Goal: Check status: Check status

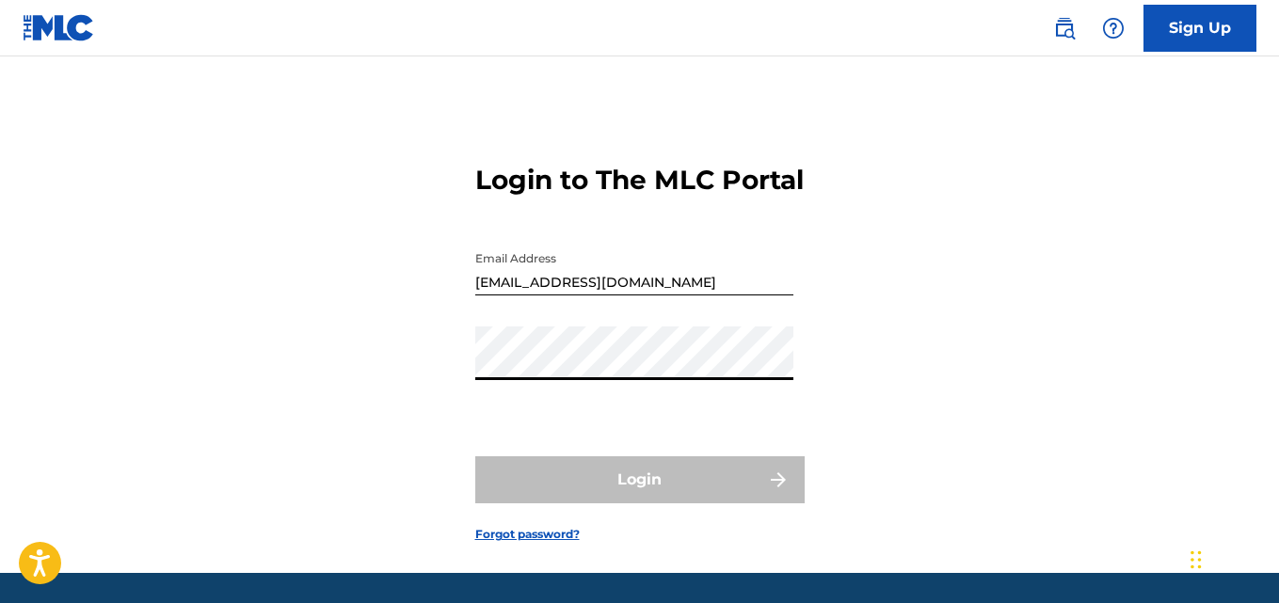
type input "[EMAIL_ADDRESS][DOMAIN_NAME]"
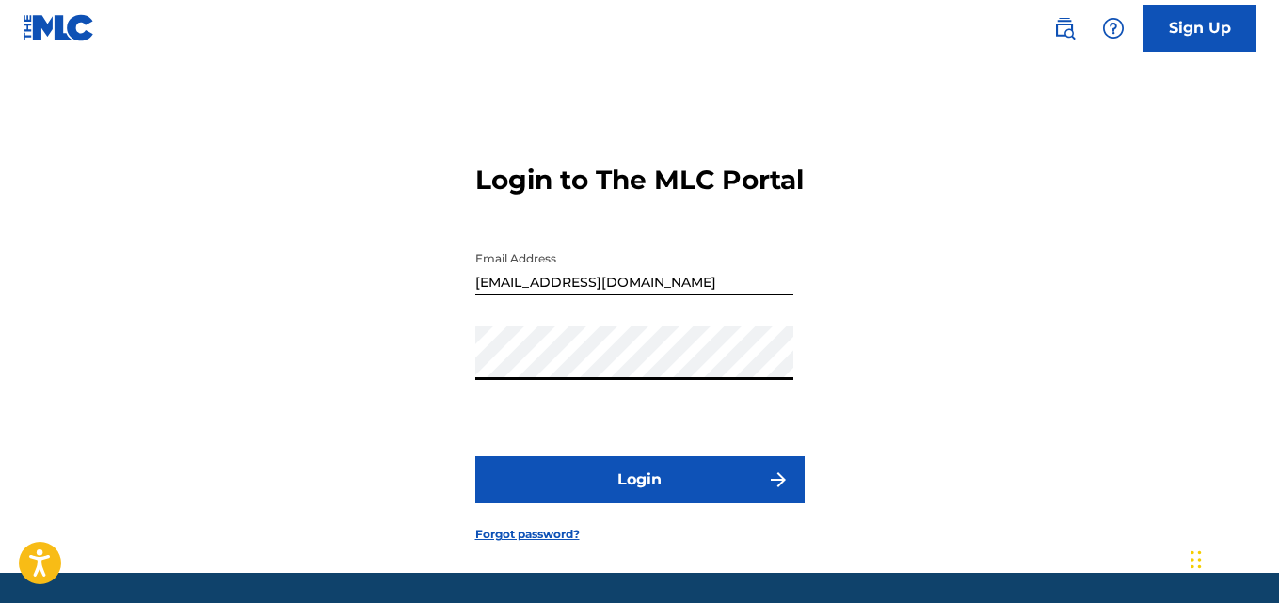
click at [640, 504] on button "Login" at bounding box center [639, 479] width 329 height 47
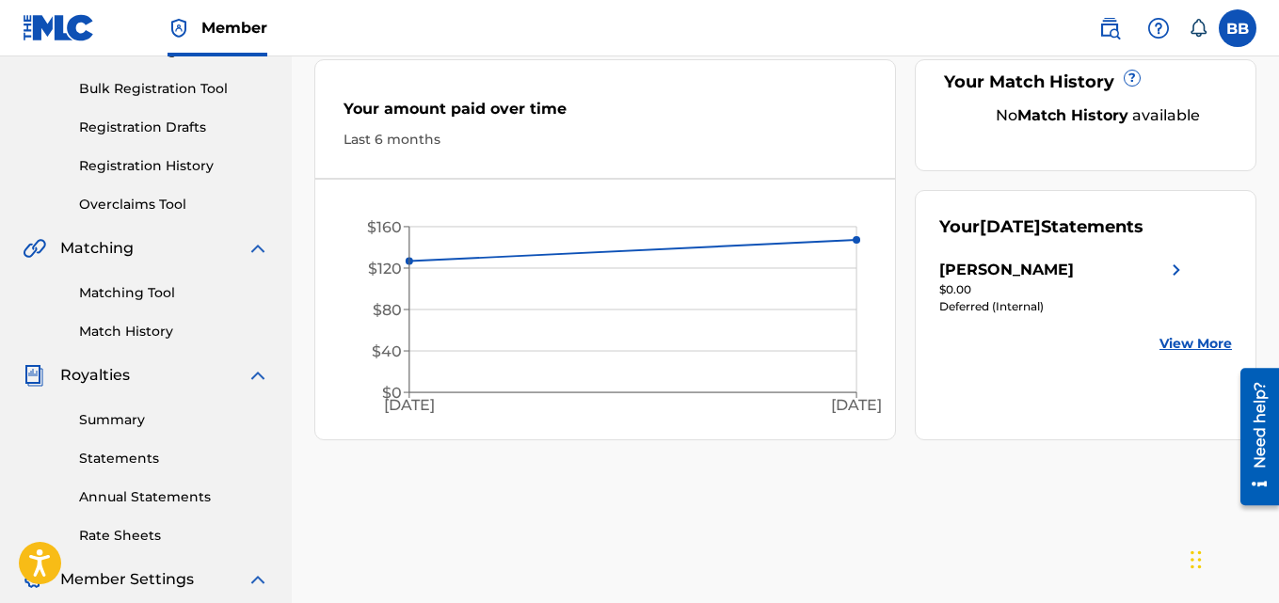
scroll to position [282, 0]
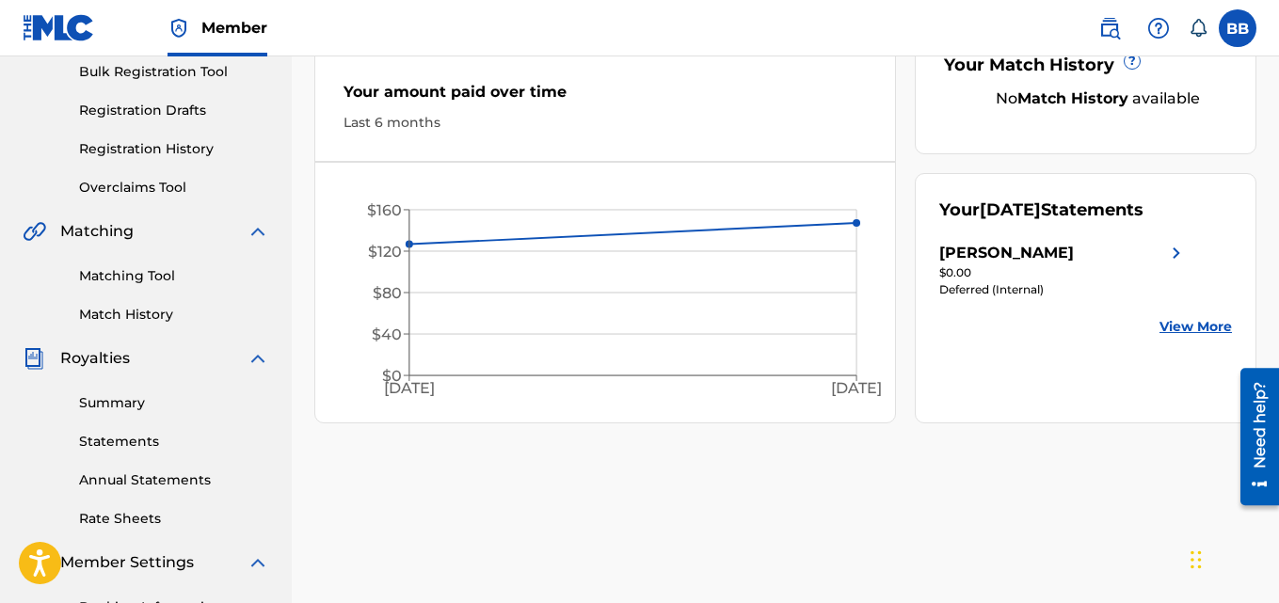
click at [139, 446] on link "Statements" at bounding box center [174, 442] width 190 height 20
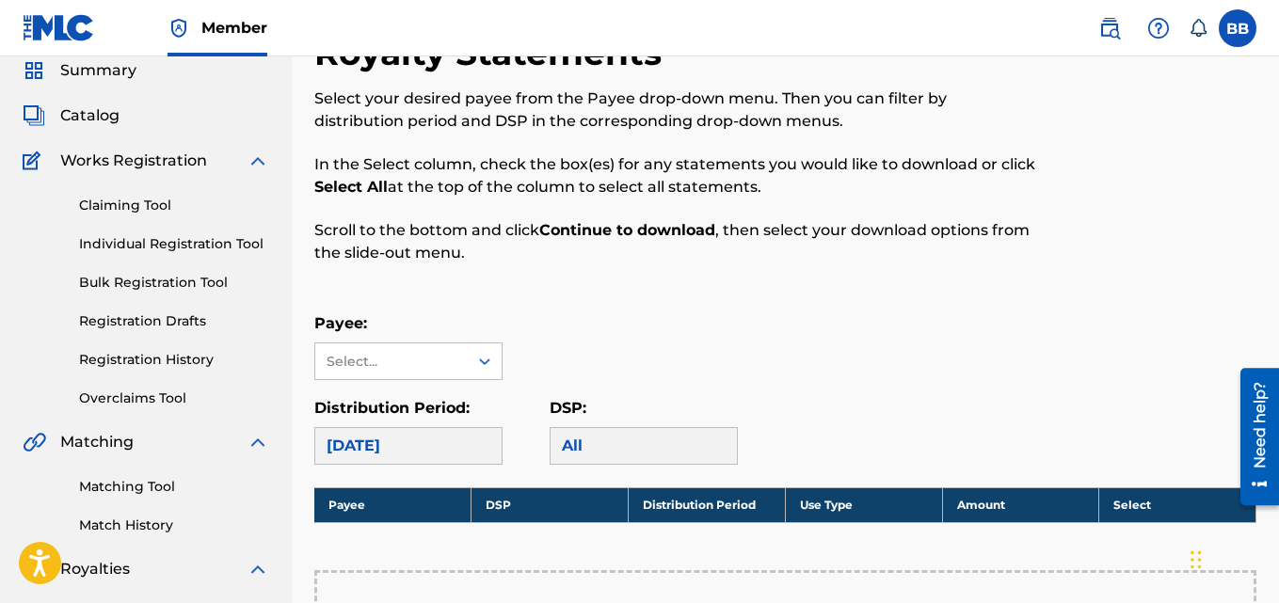
scroll to position [188, 0]
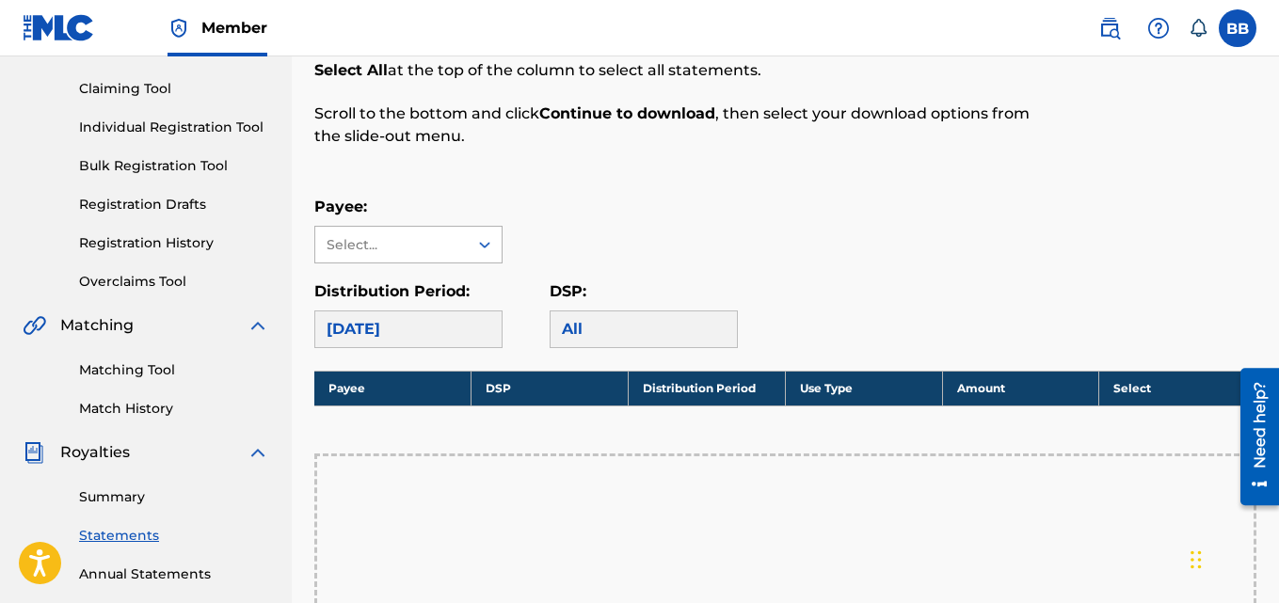
click at [493, 248] on icon at bounding box center [484, 244] width 19 height 19
click at [442, 284] on div "[PERSON_NAME]" at bounding box center [408, 287] width 186 height 47
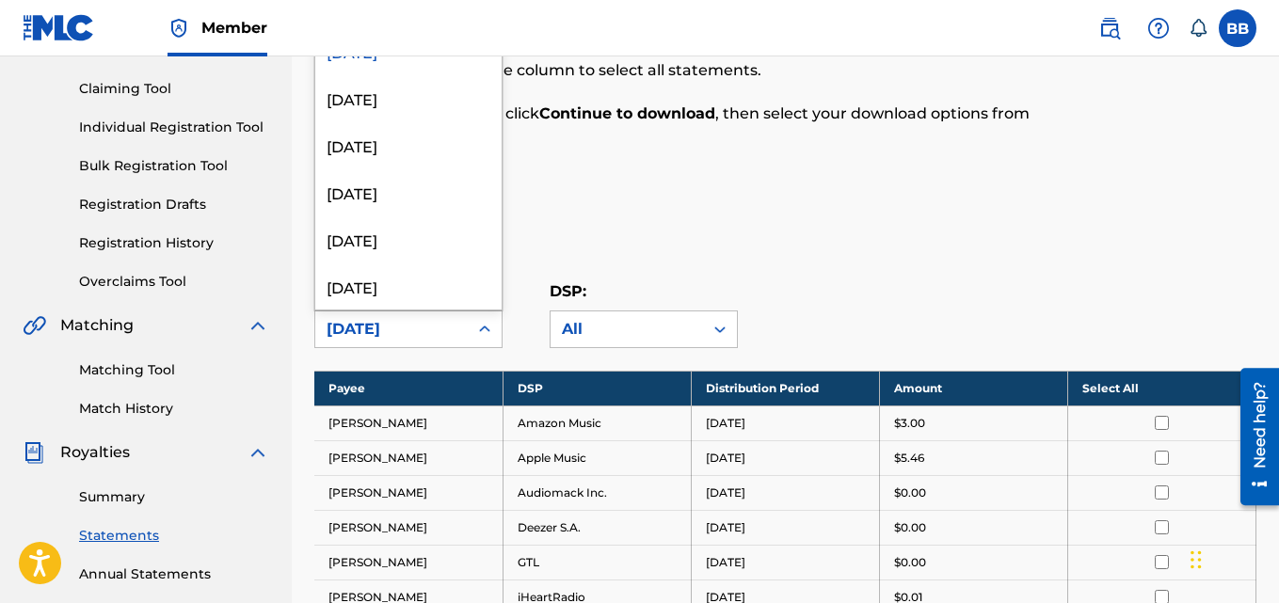
click at [484, 332] on icon at bounding box center [484, 329] width 19 height 19
click at [360, 99] on div "[DATE]" at bounding box center [408, 97] width 186 height 47
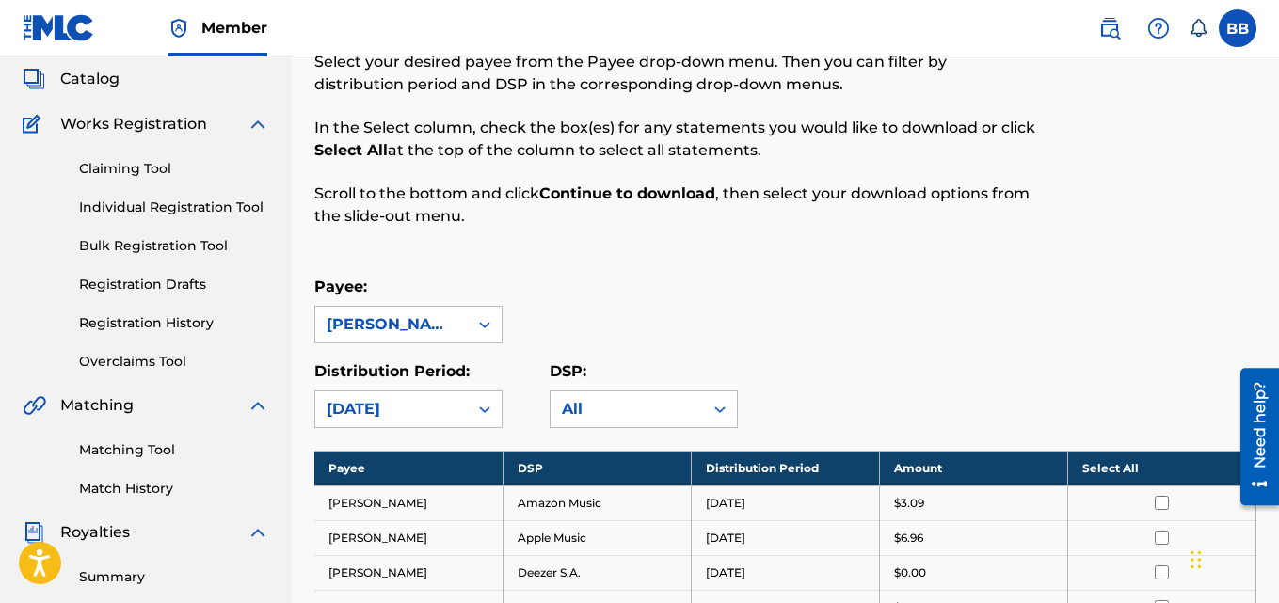
scroll to position [94, 0]
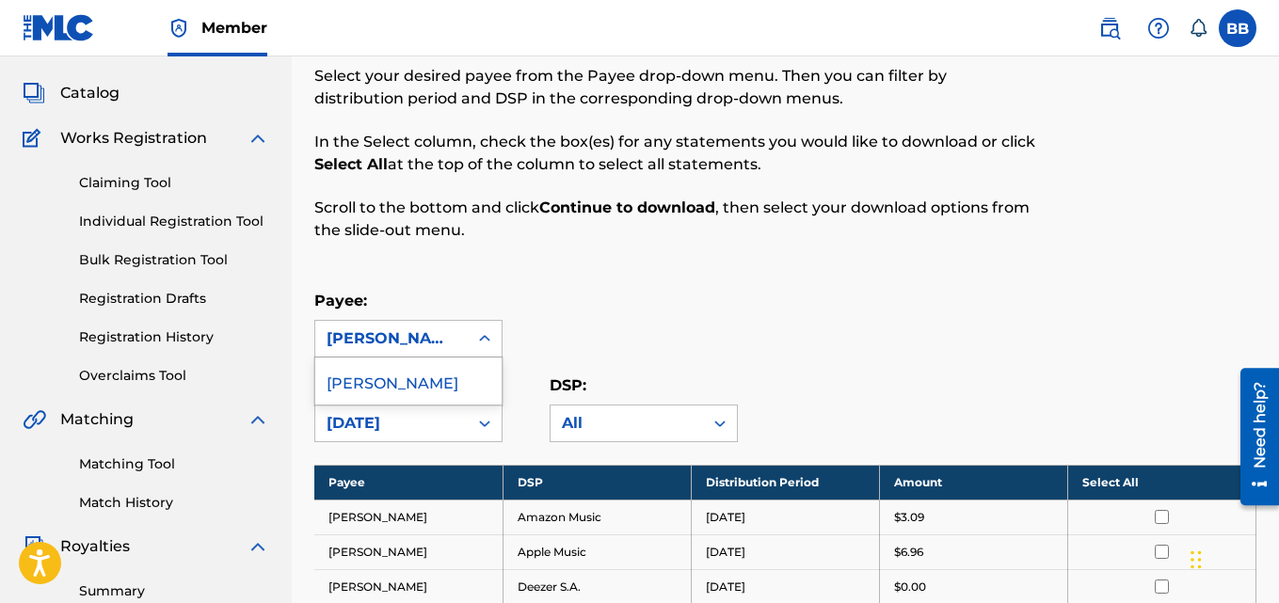
click at [484, 337] on icon at bounding box center [484, 338] width 19 height 19
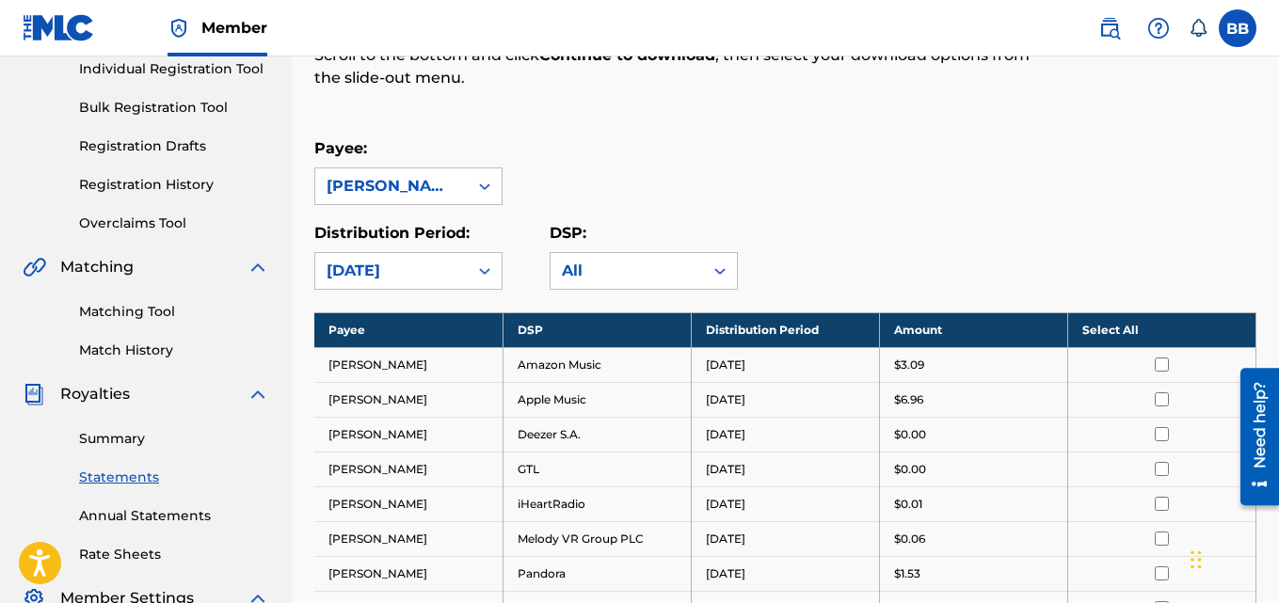
scroll to position [282, 0]
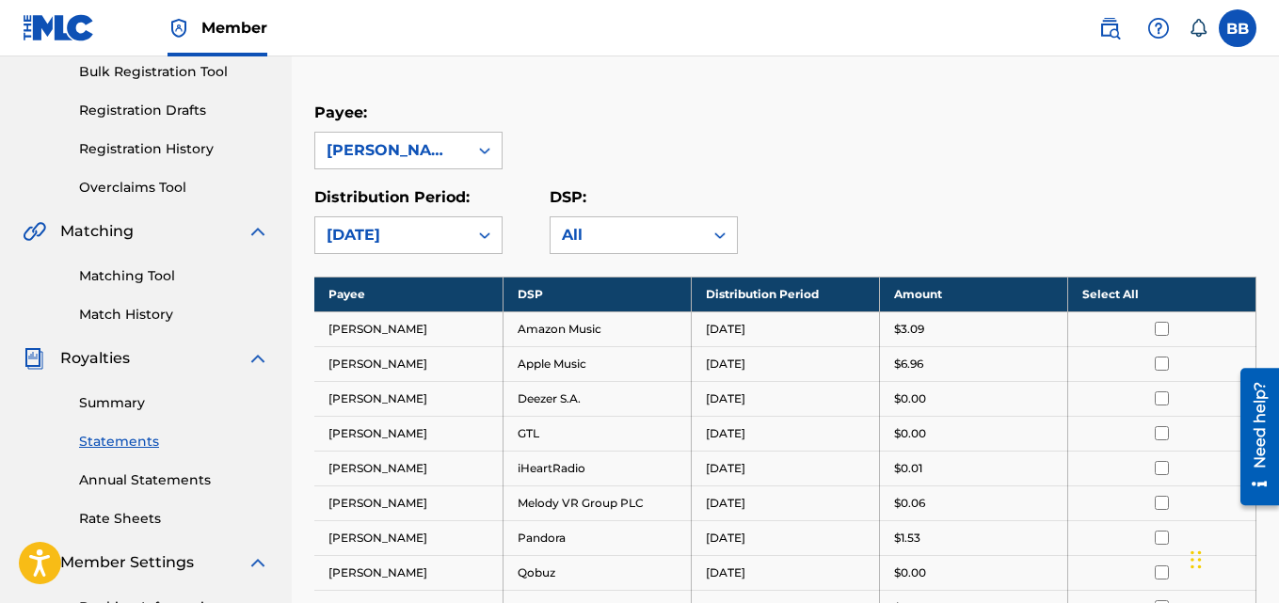
click at [123, 399] on link "Summary" at bounding box center [174, 403] width 190 height 20
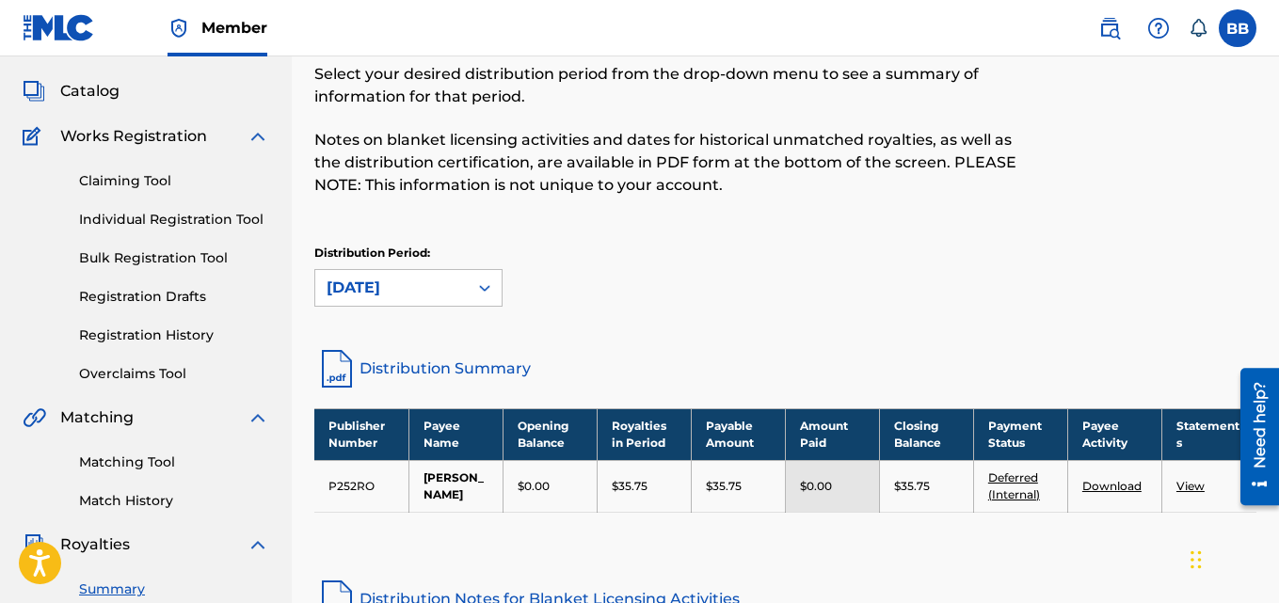
scroll to position [188, 0]
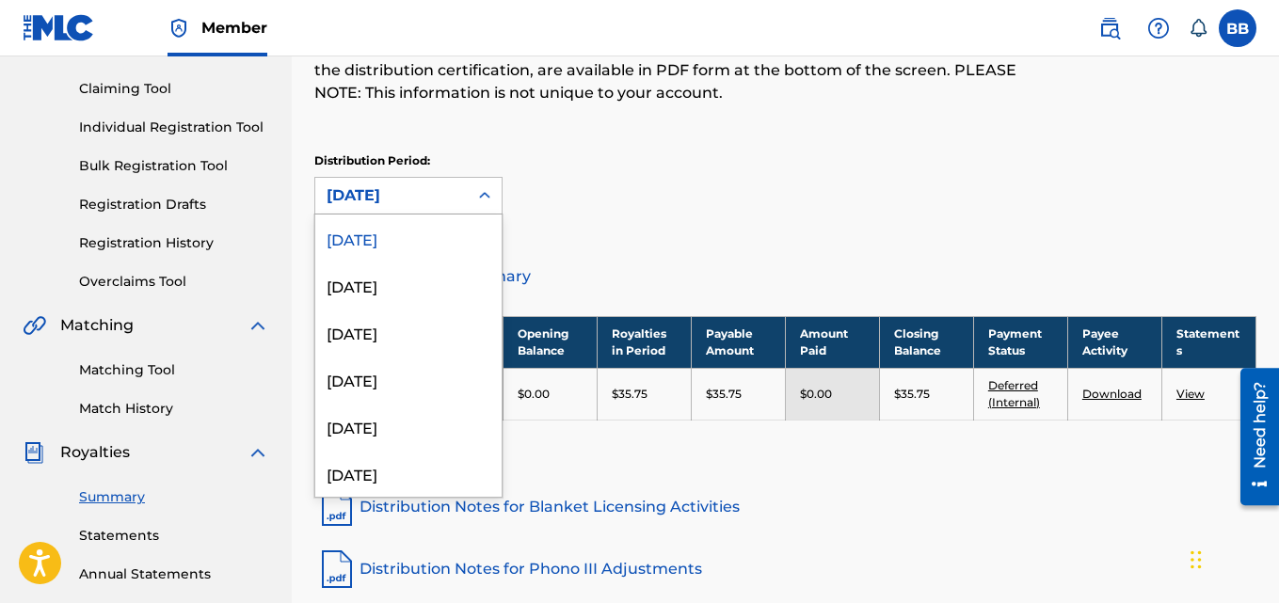
click at [481, 199] on icon at bounding box center [484, 195] width 19 height 19
click at [365, 292] on div "[DATE]" at bounding box center [408, 285] width 186 height 47
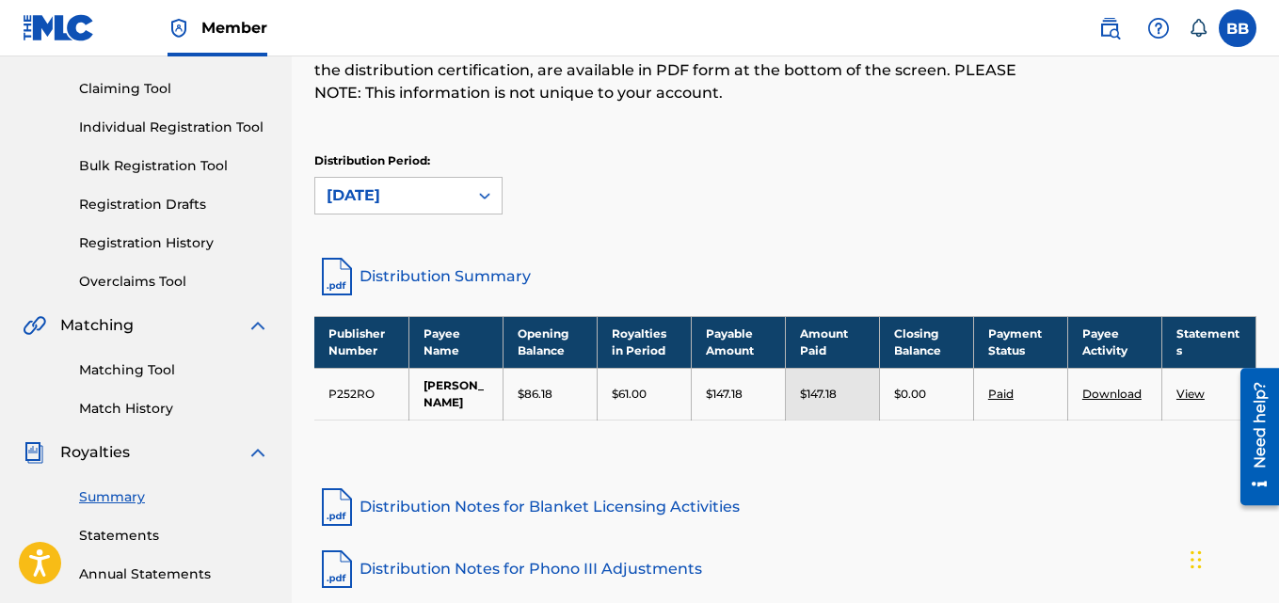
click at [1187, 390] on link "View" at bounding box center [1191, 394] width 28 height 14
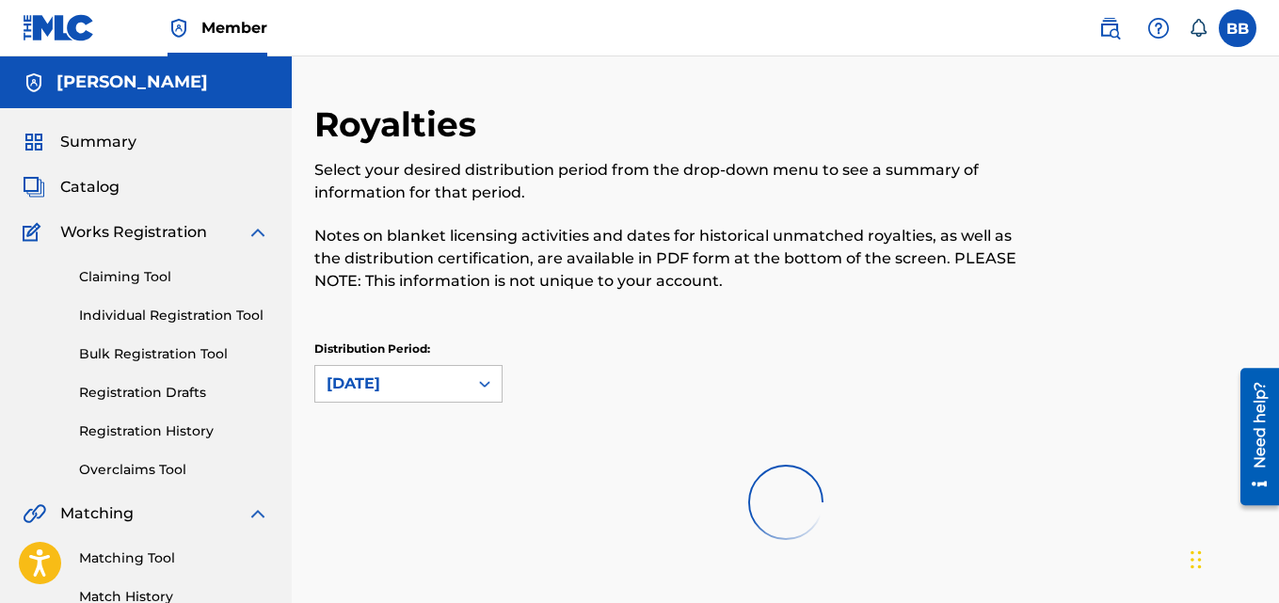
scroll to position [188, 0]
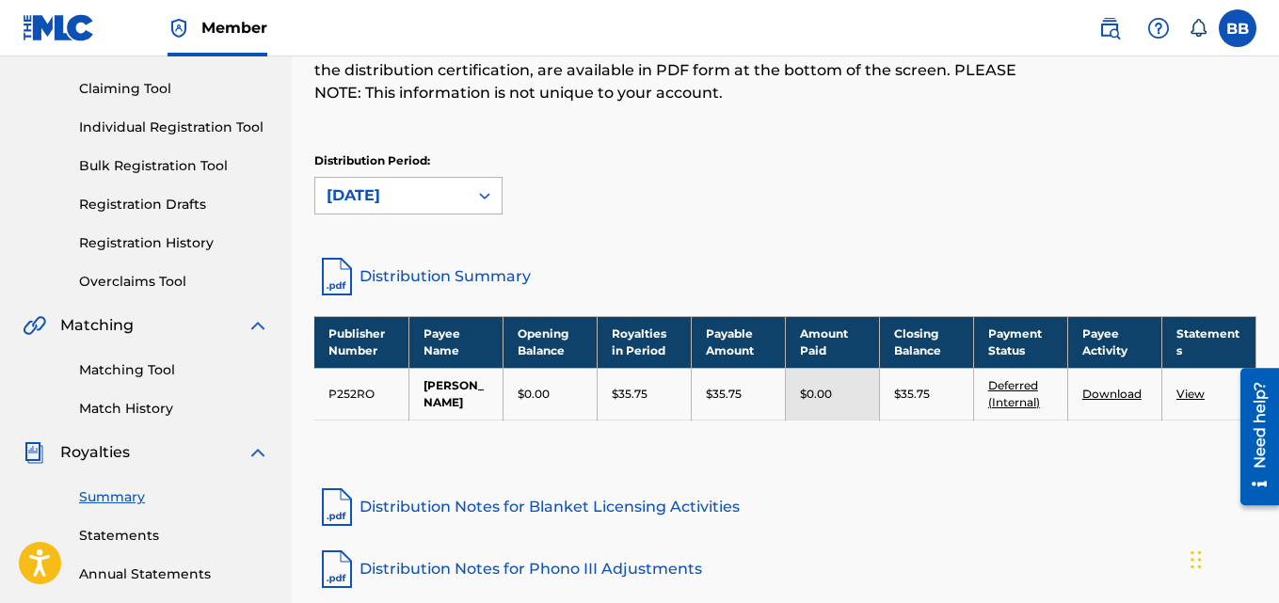
click at [496, 195] on div at bounding box center [485, 196] width 34 height 34
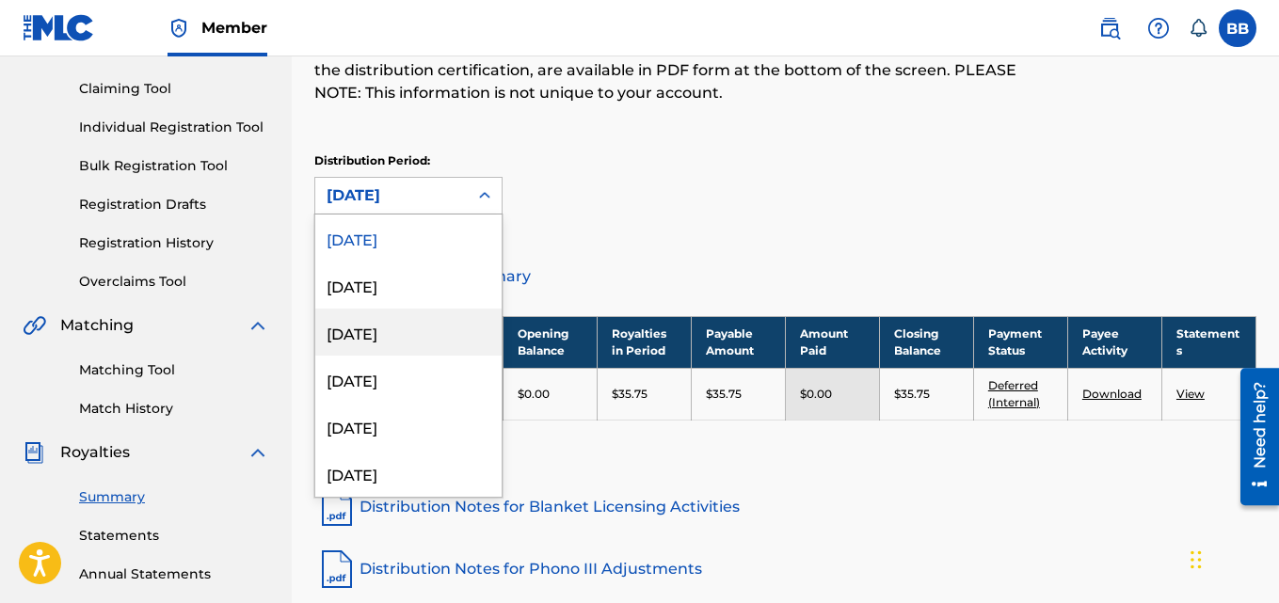
click at [349, 328] on div "[DATE]" at bounding box center [408, 332] width 186 height 47
click at [488, 194] on icon at bounding box center [484, 195] width 11 height 7
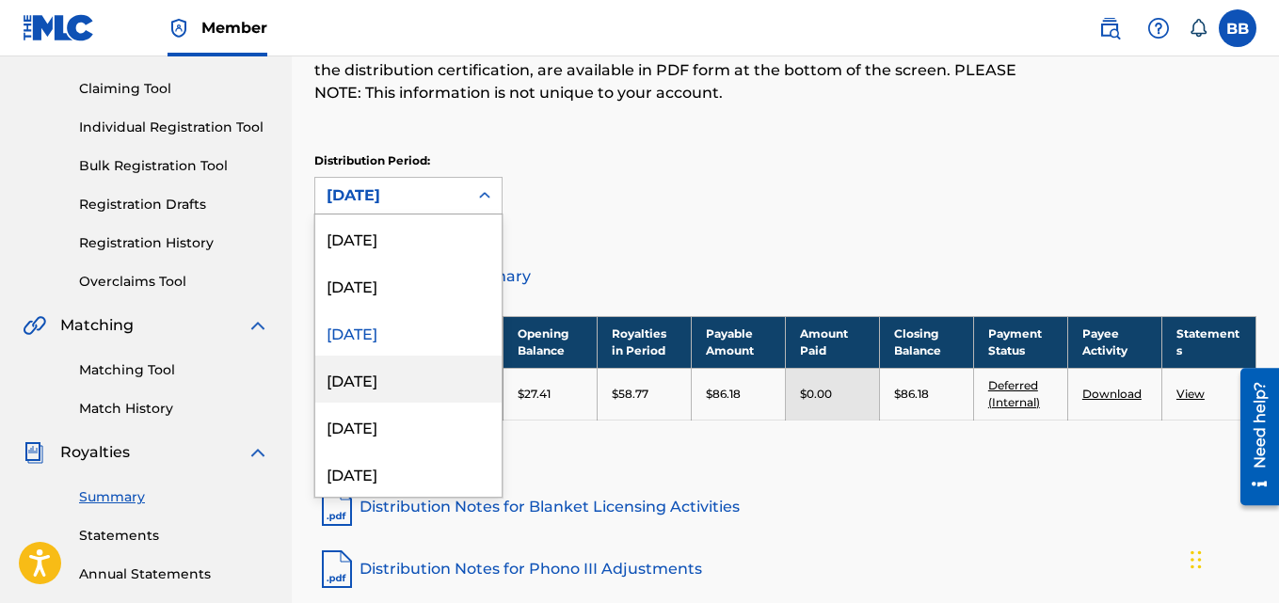
click at [359, 384] on div "[DATE]" at bounding box center [408, 379] width 186 height 47
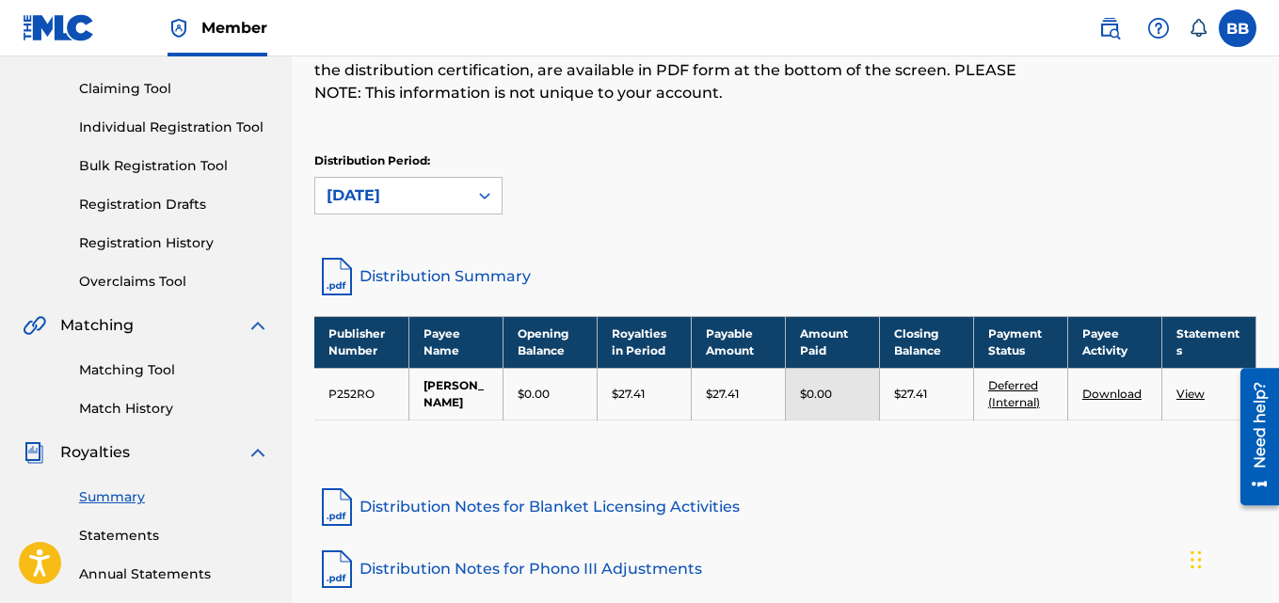
click at [488, 206] on div at bounding box center [485, 196] width 34 height 34
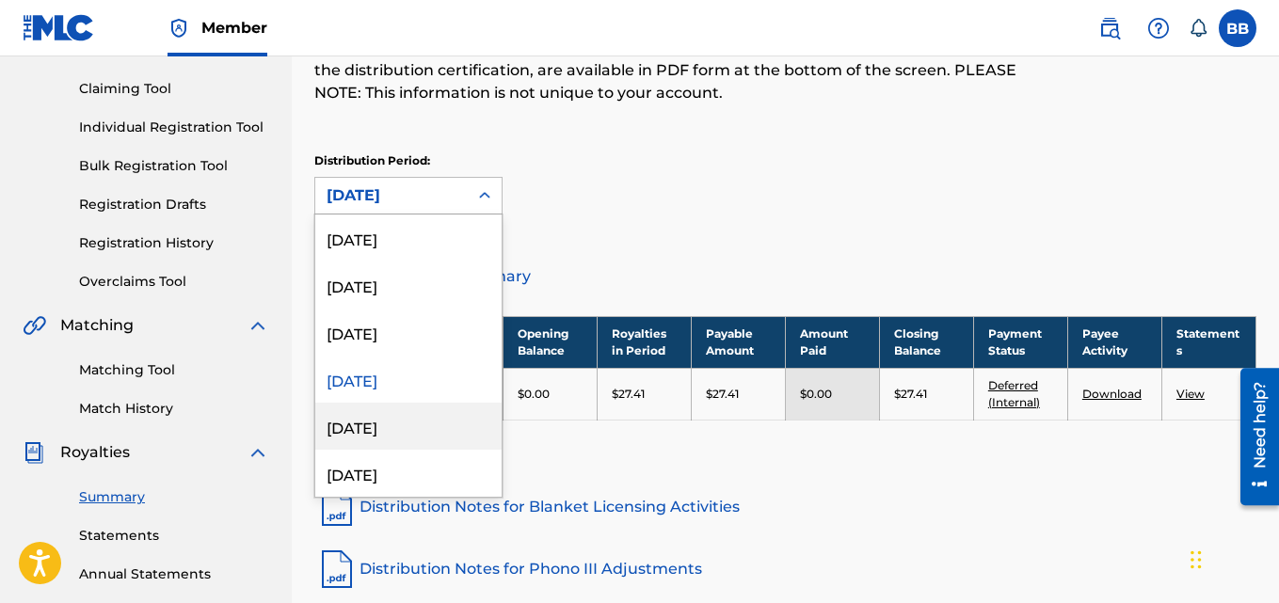
click at [345, 434] on div "[DATE]" at bounding box center [408, 426] width 186 height 47
click at [498, 197] on div at bounding box center [485, 196] width 34 height 34
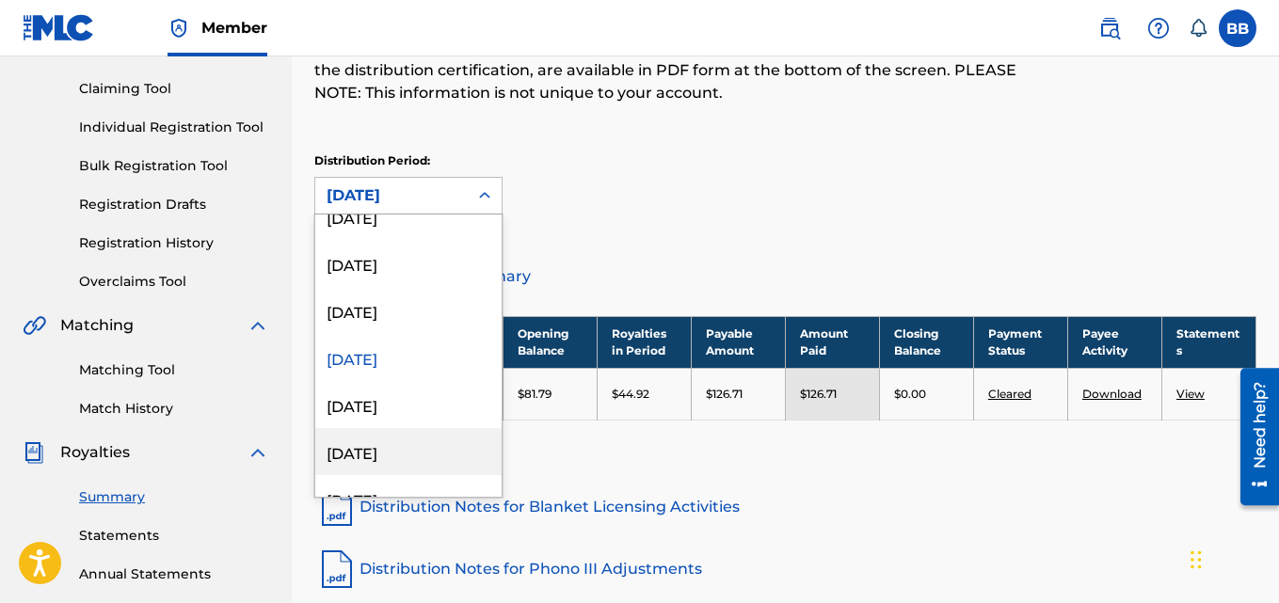
scroll to position [94, 0]
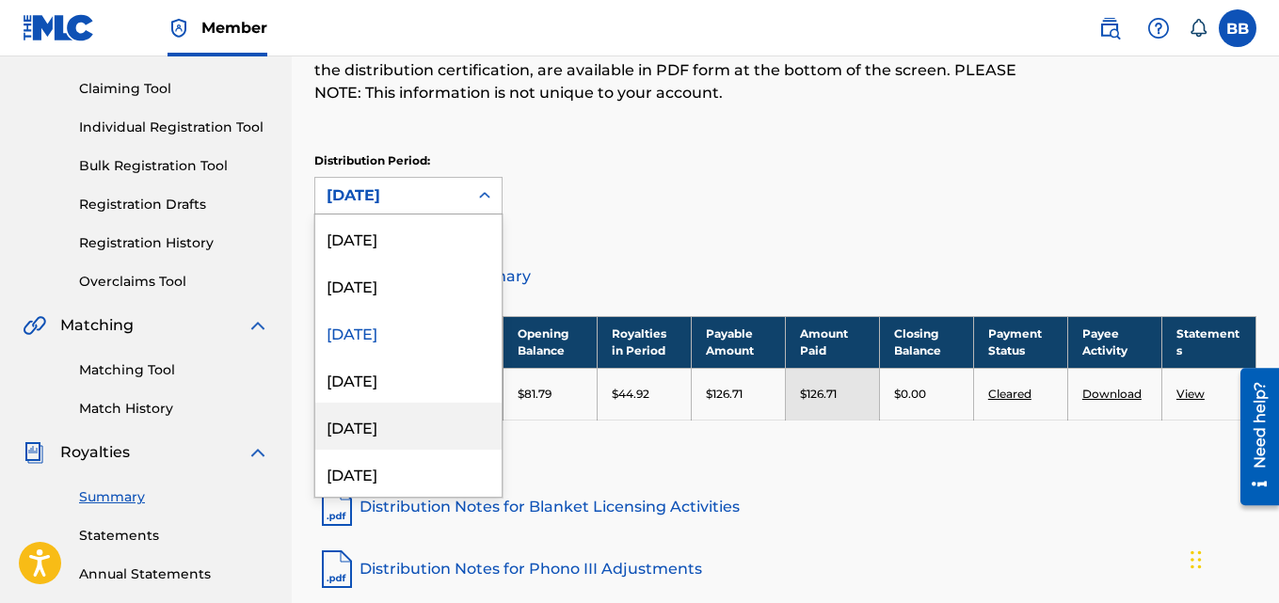
click at [362, 426] on div "[DATE]" at bounding box center [408, 426] width 186 height 47
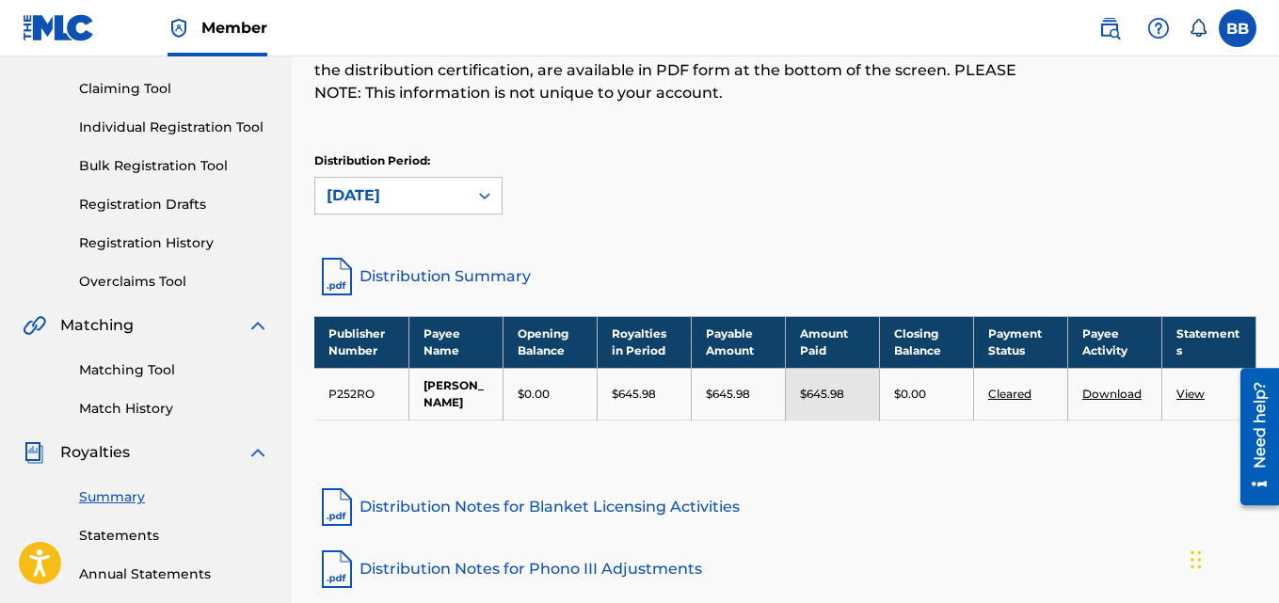
click at [484, 194] on icon at bounding box center [484, 195] width 19 height 19
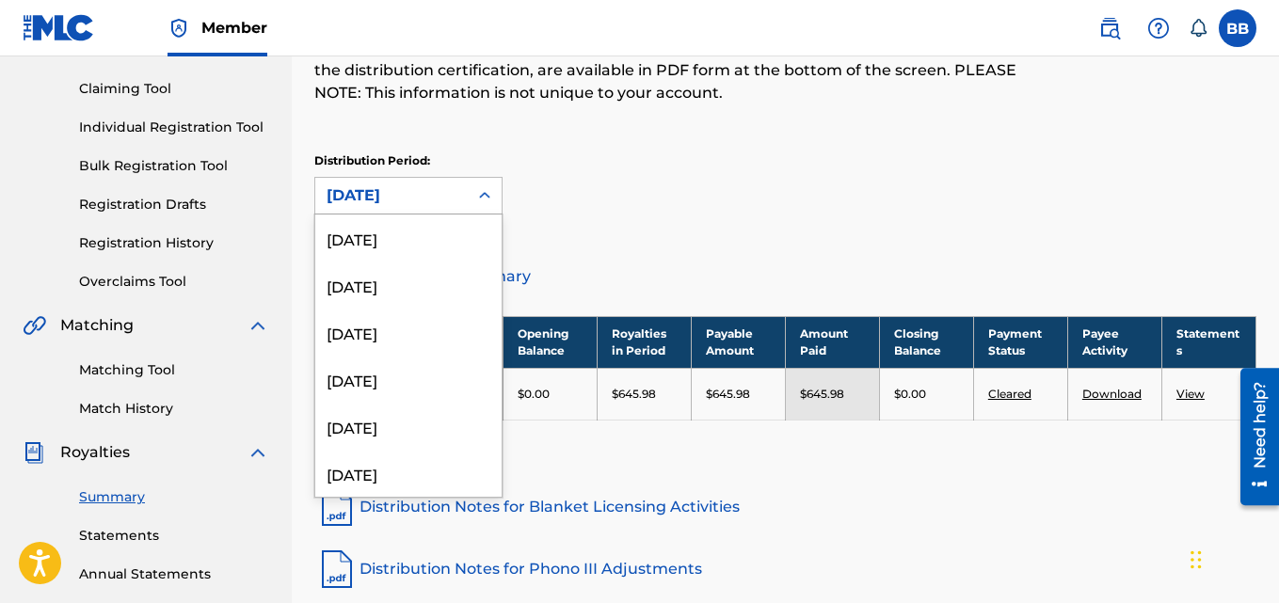
scroll to position [63, 0]
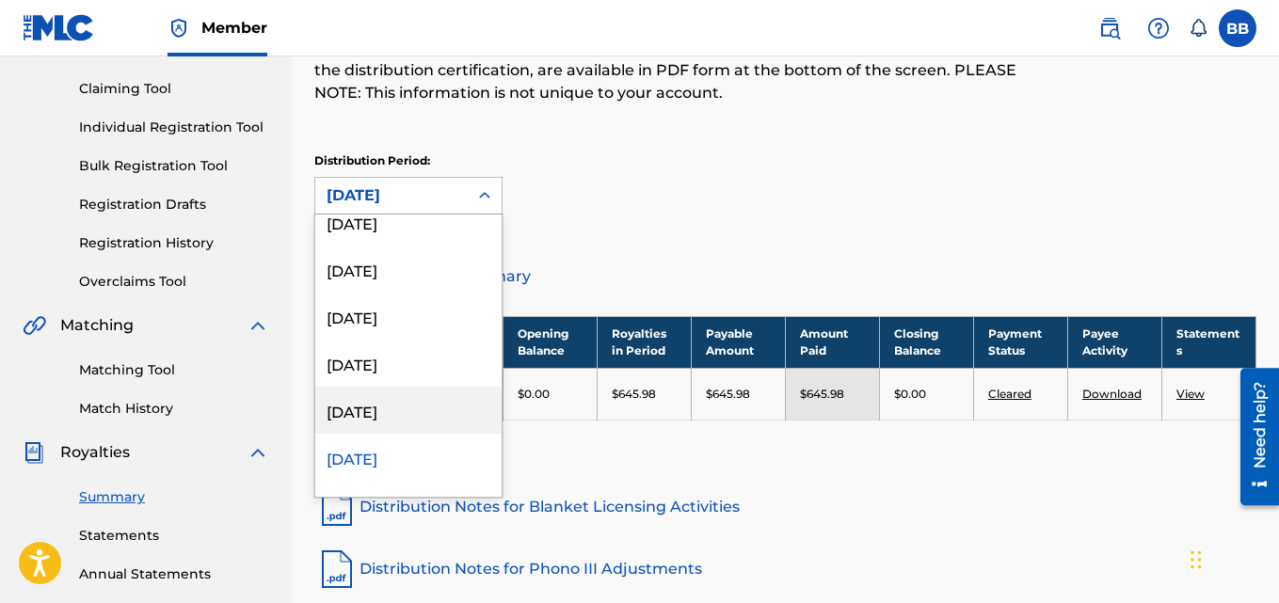
click at [385, 411] on div "[DATE]" at bounding box center [408, 410] width 186 height 47
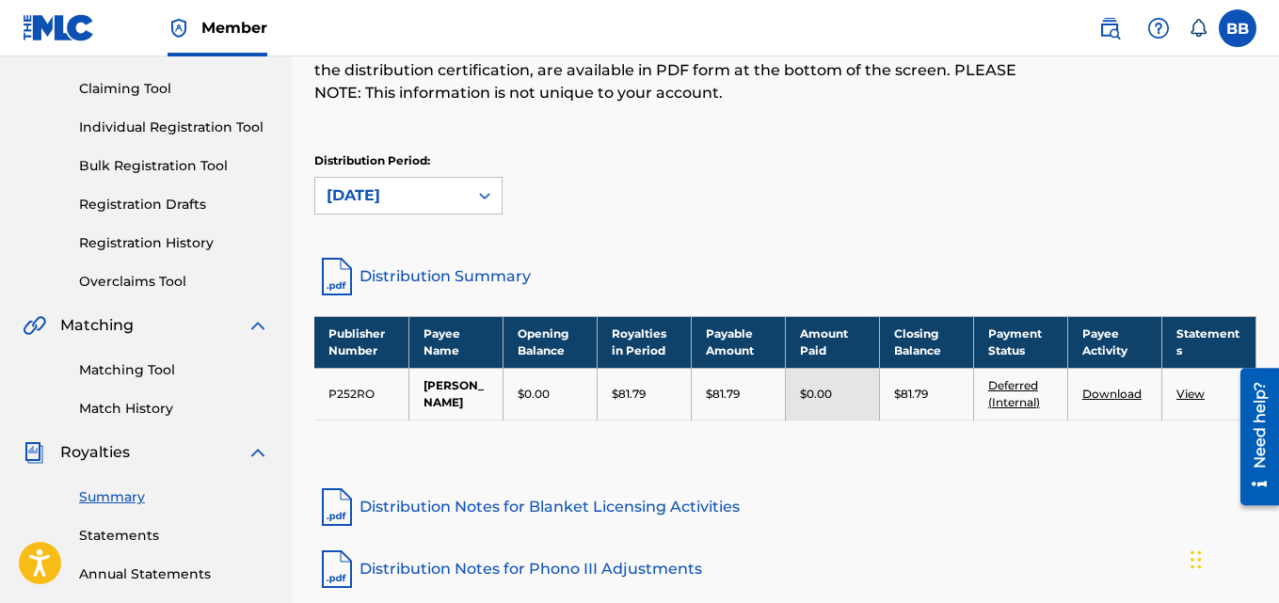
click at [485, 199] on icon at bounding box center [484, 195] width 19 height 19
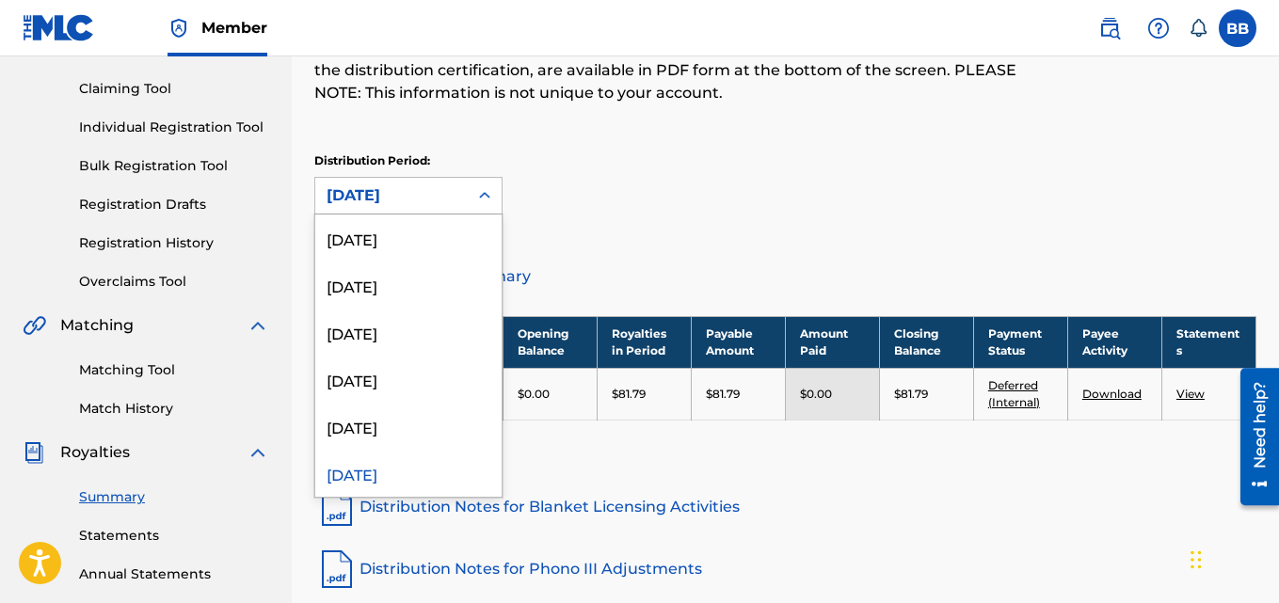
scroll to position [16, 0]
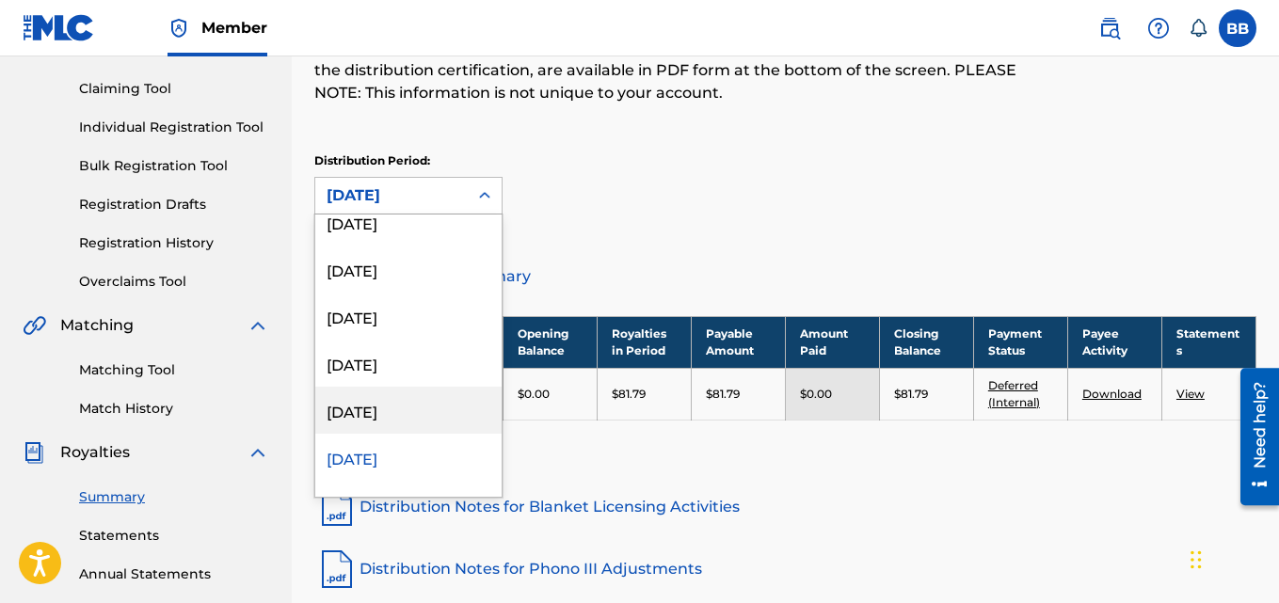
click at [367, 415] on div "[DATE]" at bounding box center [408, 410] width 186 height 47
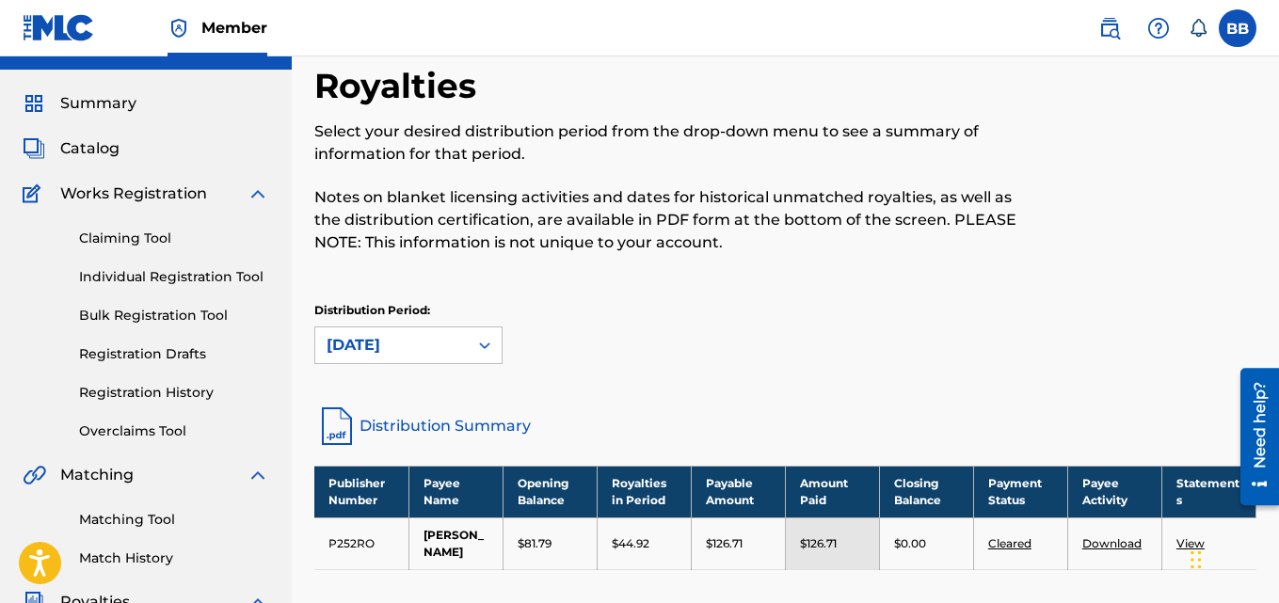
scroll to position [0, 0]
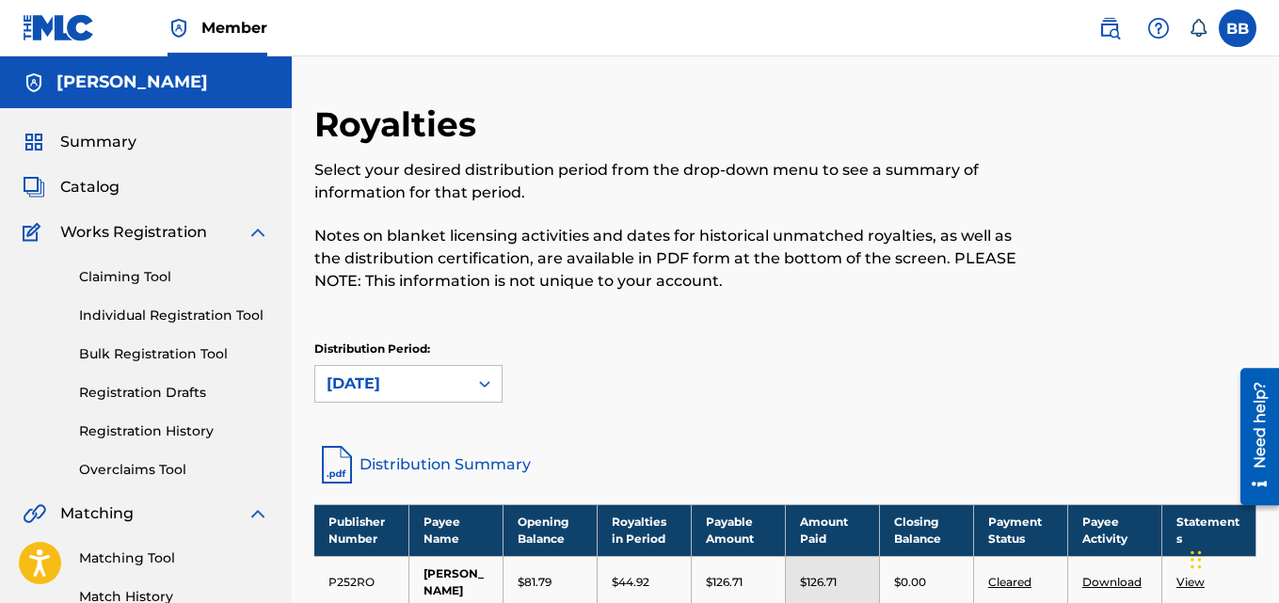
click at [72, 144] on span "Summary" at bounding box center [98, 142] width 76 height 23
